Goal: Find specific page/section: Find specific page/section

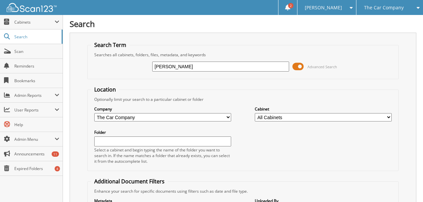
type input "[PERSON_NAME]"
click at [387, 12] on div "The Car Company" at bounding box center [390, 7] width 60 height 15
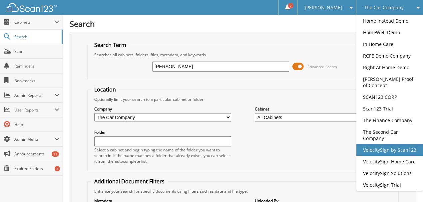
click at [390, 152] on link "VelocitySign by Scan123" at bounding box center [389, 150] width 67 height 12
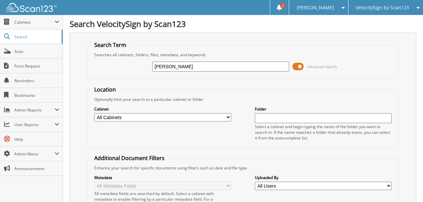
type input "[PERSON_NAME]"
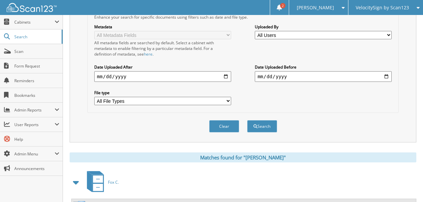
scroll to position [174, 0]
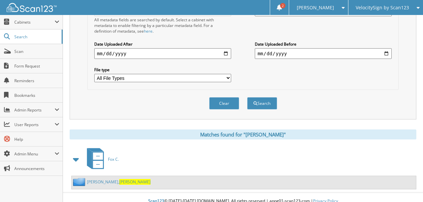
click at [95, 179] on link "ONeal, Jared" at bounding box center [119, 182] width 64 height 6
